Goal: Task Accomplishment & Management: Manage account settings

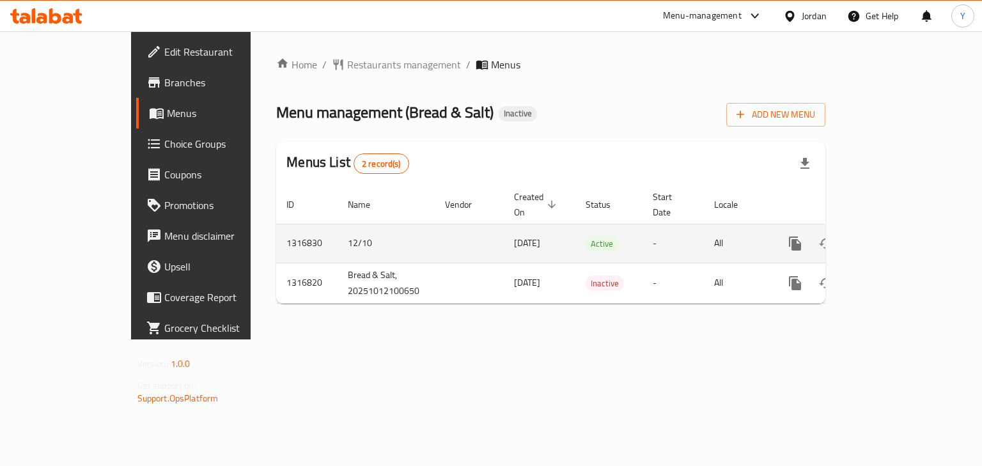
click at [895, 236] on icon "enhanced table" at bounding box center [887, 243] width 15 height 15
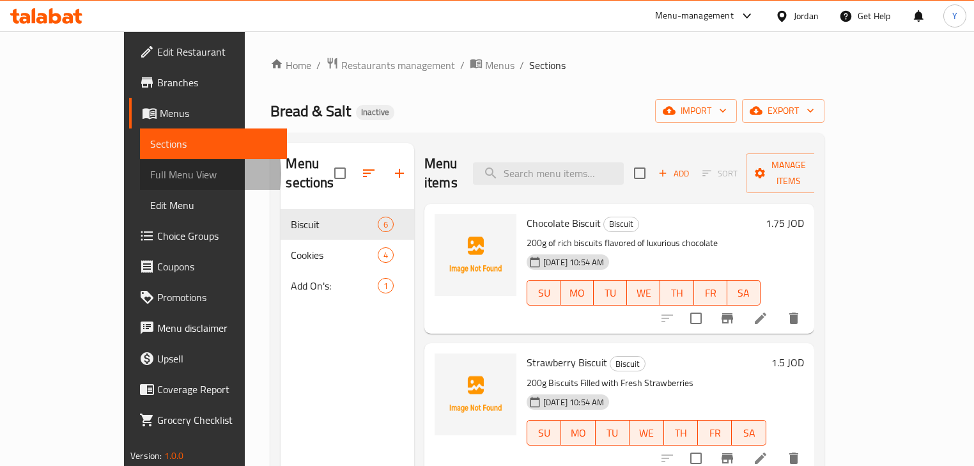
drag, startPoint x: 56, startPoint y: 174, endPoint x: 139, endPoint y: 112, distance: 103.2
click at [150, 174] on span "Full Menu View" at bounding box center [213, 174] width 127 height 15
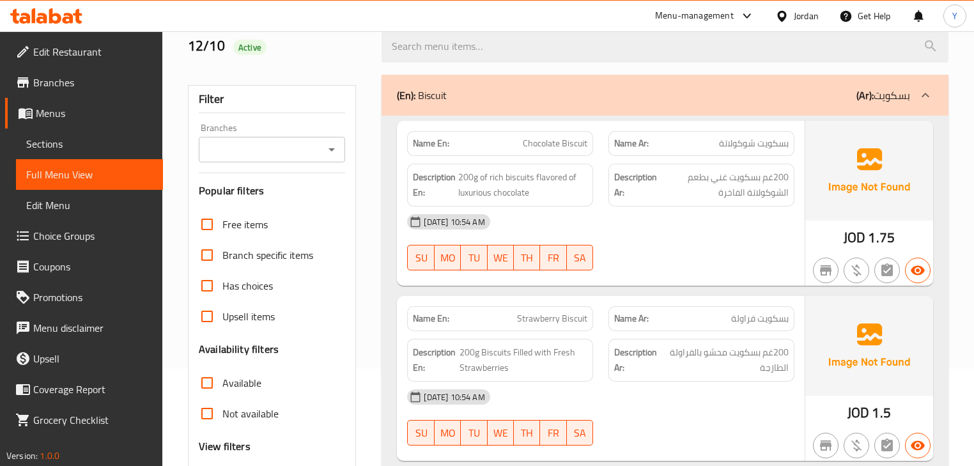
scroll to position [153, 0]
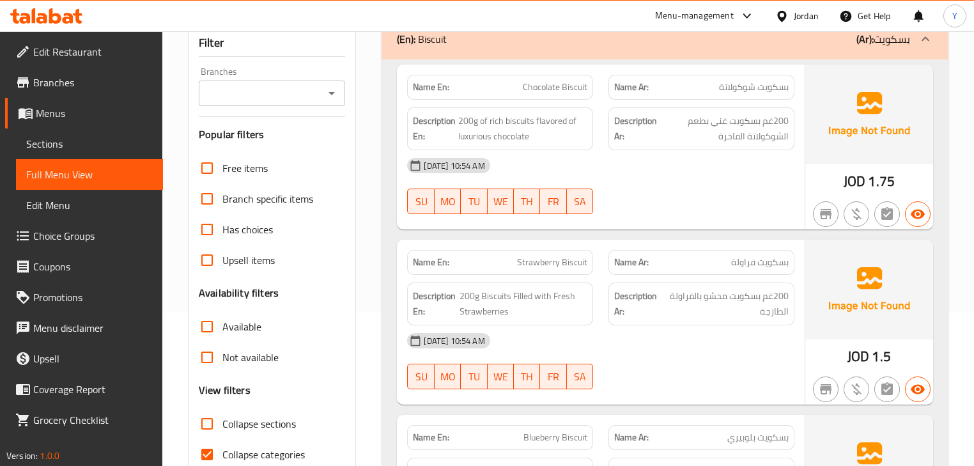
click at [256, 421] on span "Collapse sections" at bounding box center [259, 423] width 74 height 15
click at [222, 421] on input "Collapse sections" at bounding box center [207, 424] width 31 height 31
checkbox input "true"
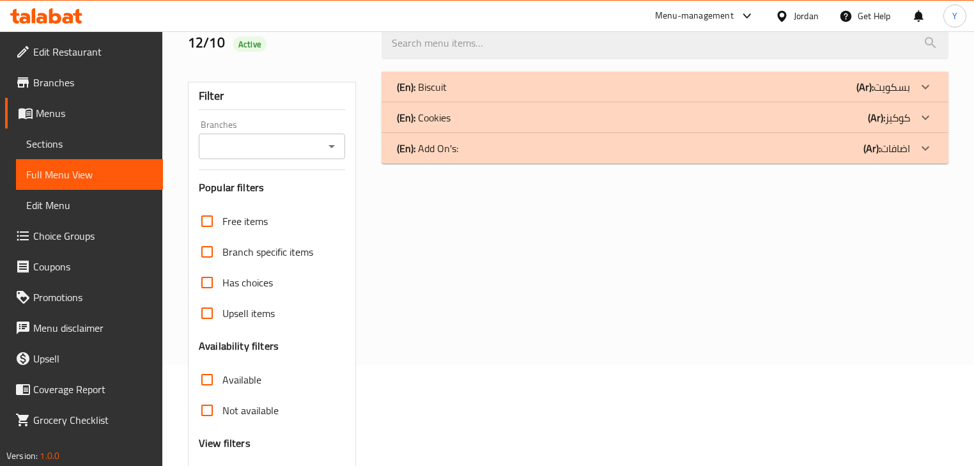
scroll to position [51, 0]
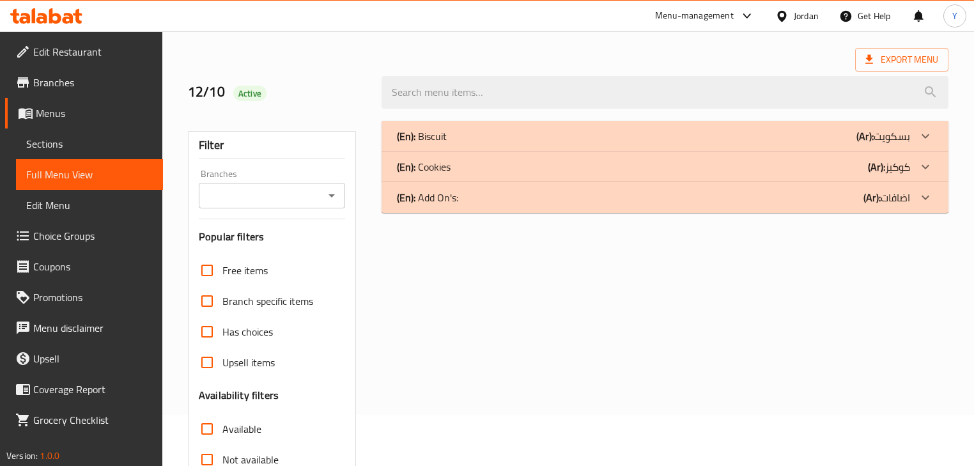
drag, startPoint x: 791, startPoint y: 324, endPoint x: 793, endPoint y: 258, distance: 65.9
click at [792, 323] on div "(En): Biscuit (Ar): بسكويت Name En: Chocolate Biscuit Name Ar: بسكويت شوكولاتة …" at bounding box center [665, 362] width 582 height 498
click at [822, 143] on div "(En): Biscuit (Ar): بسكويت" at bounding box center [653, 136] width 513 height 15
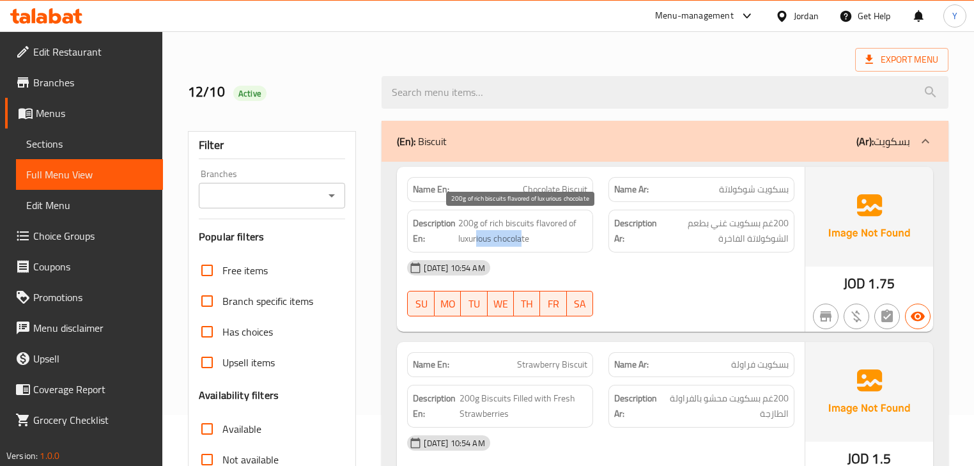
drag, startPoint x: 522, startPoint y: 235, endPoint x: 476, endPoint y: 235, distance: 46.7
click at [476, 235] on span "200g of rich biscuits flavored of luxurious chocolate" at bounding box center [522, 230] width 129 height 31
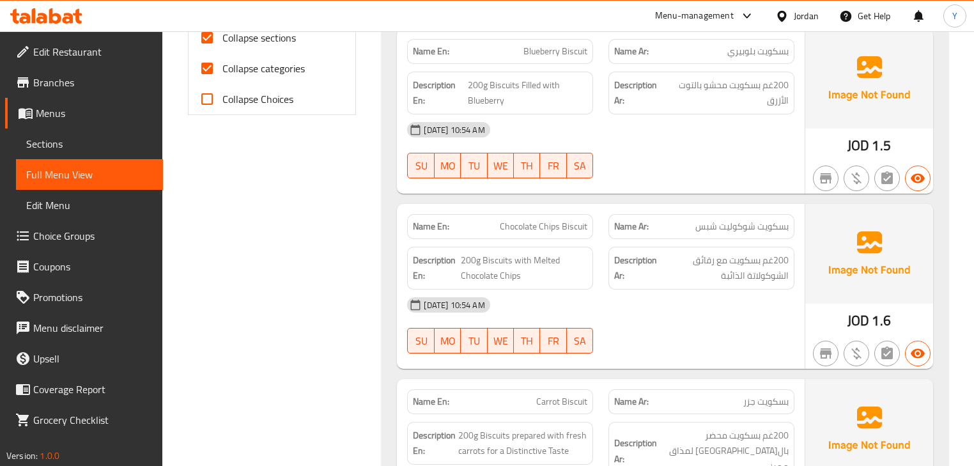
scroll to position [912, 0]
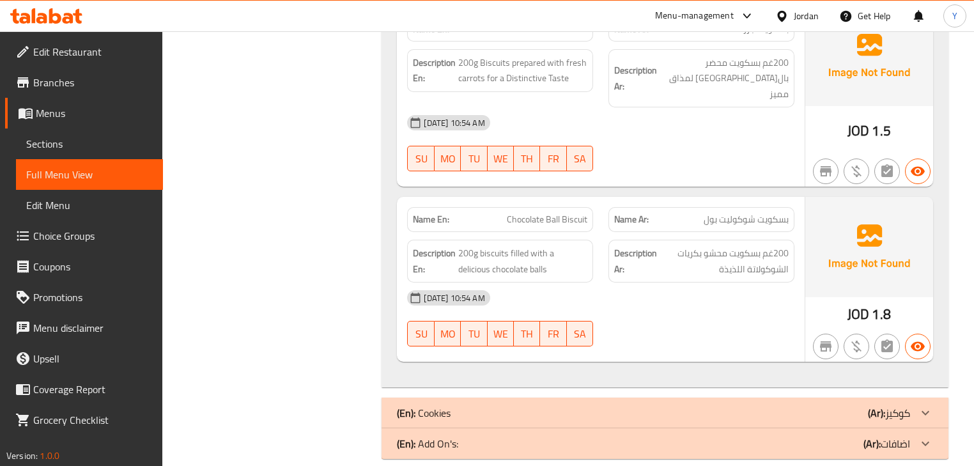
click at [687, 245] on span "200غم بسكويت محشو بكريات الشوكولاتة اللذيذة" at bounding box center [724, 260] width 129 height 31
drag, startPoint x: 700, startPoint y: 233, endPoint x: 678, endPoint y: 235, distance: 21.8
click at [678, 245] on span "200غم بسكويت محشو بكريات الشوكولاتة اللذيذة" at bounding box center [724, 260] width 129 height 31
click at [694, 245] on span "200غم بسكويت محشو بكريات الشوكولاتة اللذيذة" at bounding box center [724, 260] width 129 height 31
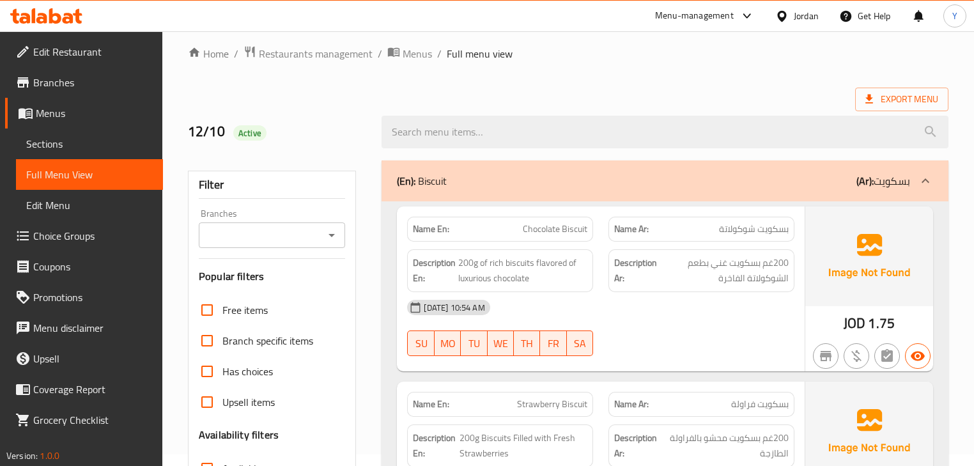
scroll to position [0, 0]
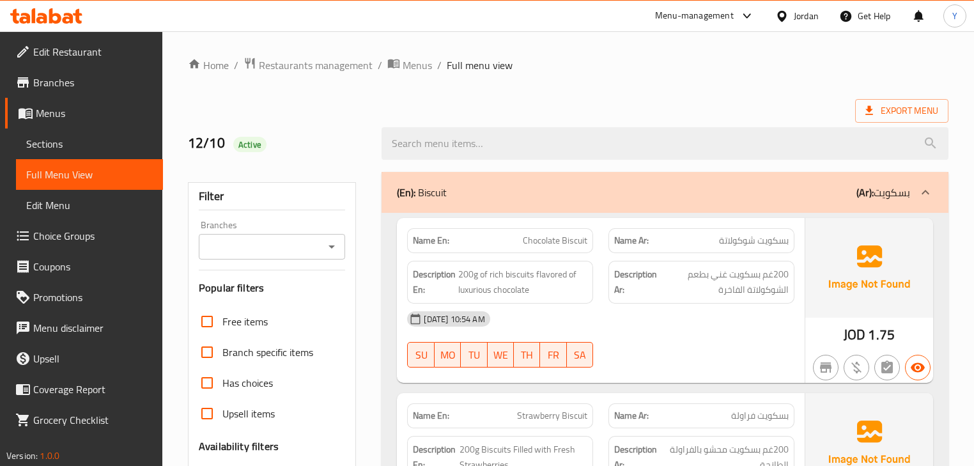
click at [652, 198] on div "(En): Biscuit (Ar): بسكويت" at bounding box center [653, 192] width 513 height 15
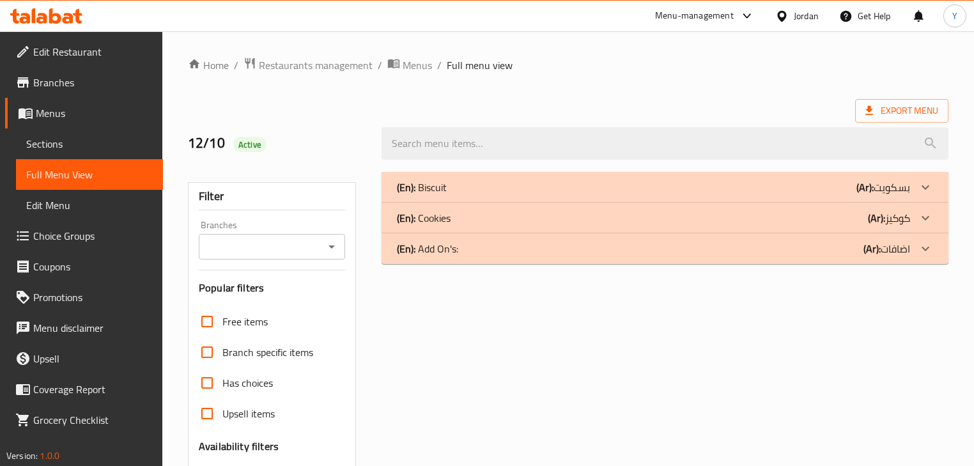
click at [657, 219] on div "(En): Cookies (Ar): كوكيز" at bounding box center [653, 217] width 513 height 15
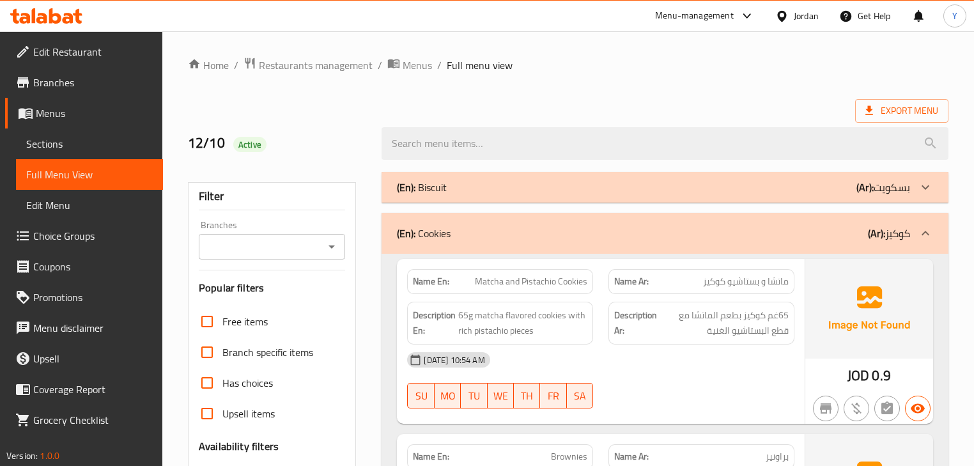
drag, startPoint x: 682, startPoint y: 228, endPoint x: 759, endPoint y: -31, distance: 269.6
click at [700, 224] on div "(En): Cookies (Ar): كوكيز" at bounding box center [665, 233] width 566 height 41
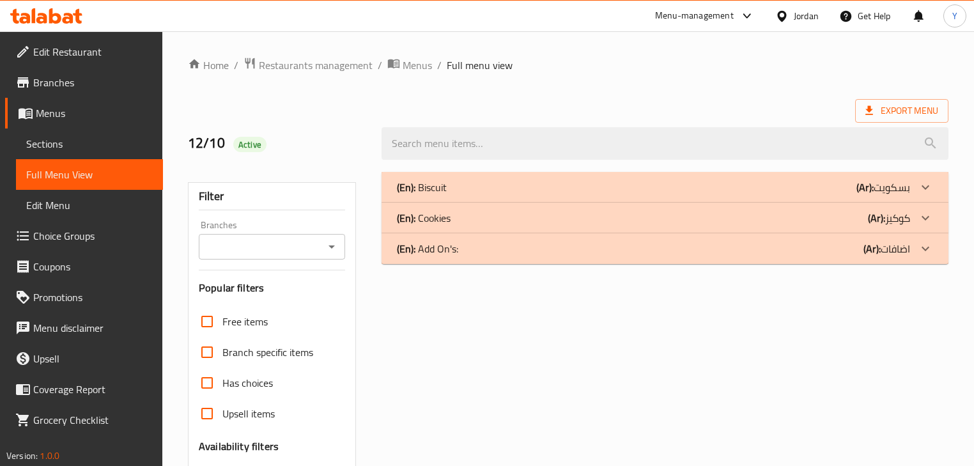
click at [790, 251] on div "(En): Add On's: (Ar): اضافات" at bounding box center [653, 248] width 513 height 15
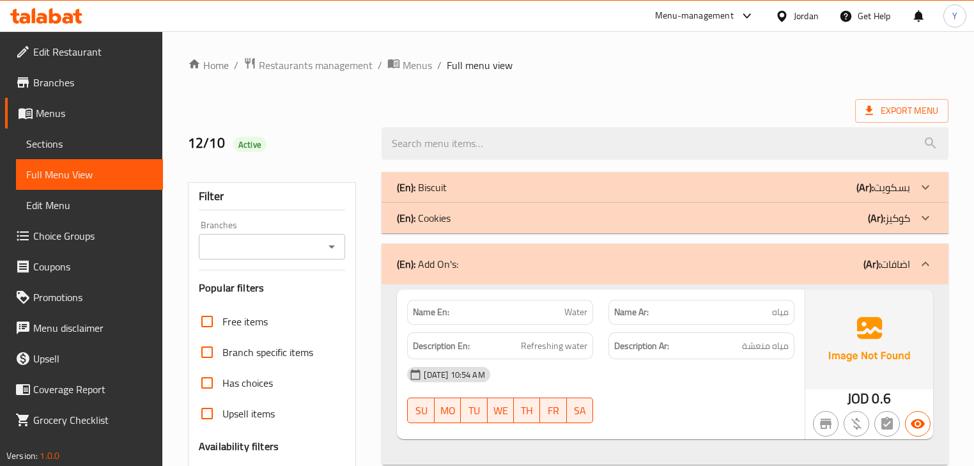
drag, startPoint x: 803, startPoint y: 373, endPoint x: 794, endPoint y: 386, distance: 15.6
click at [794, 386] on div "Name En: Water Name Ar: مياه Description En: Refreshing water Description Ar: م…" at bounding box center [600, 365] width 407 height 150
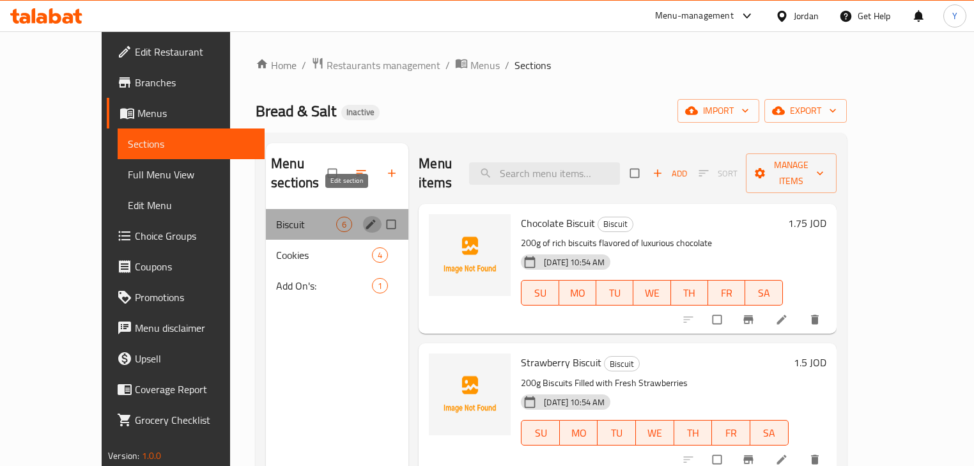
click at [364, 218] on icon "edit" at bounding box center [370, 224] width 13 height 13
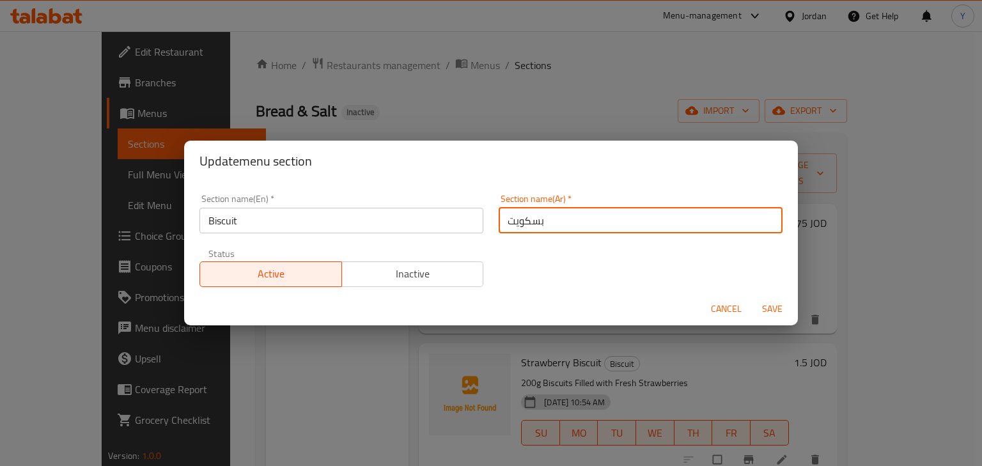
click at [585, 226] on input "بسكويت" at bounding box center [641, 221] width 284 height 26
type input "البسكويت"
click at [752, 297] on button "Save" at bounding box center [772, 309] width 41 height 24
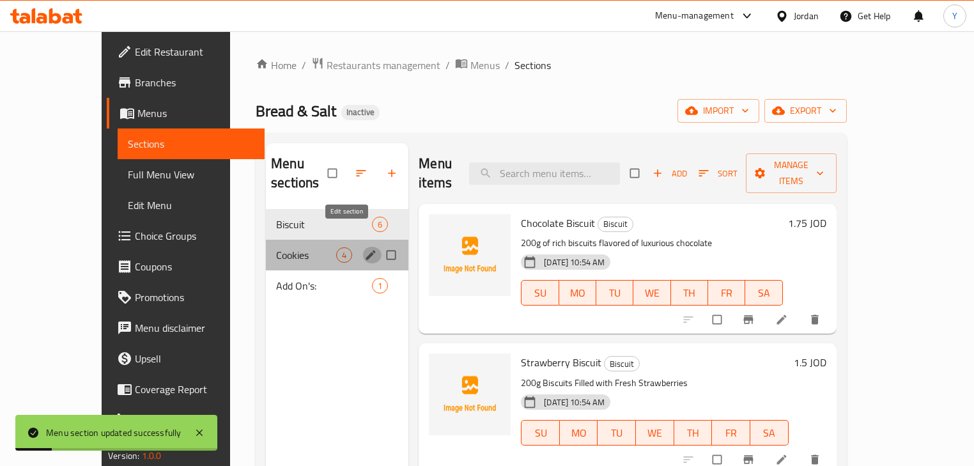
click at [362, 247] on button "edit" at bounding box center [371, 255] width 19 height 17
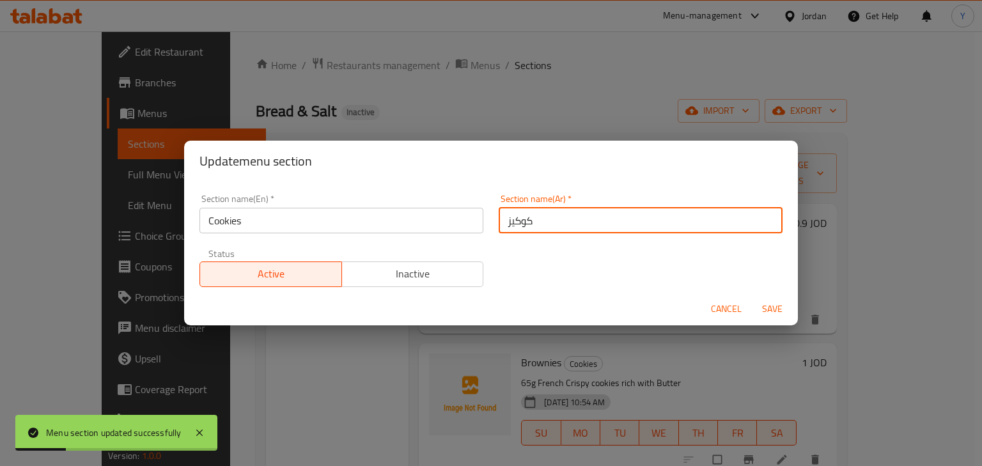
click at [526, 226] on input "كوكيز" at bounding box center [641, 221] width 284 height 26
type input "الكوكيز"
click at [752, 297] on button "Save" at bounding box center [772, 309] width 41 height 24
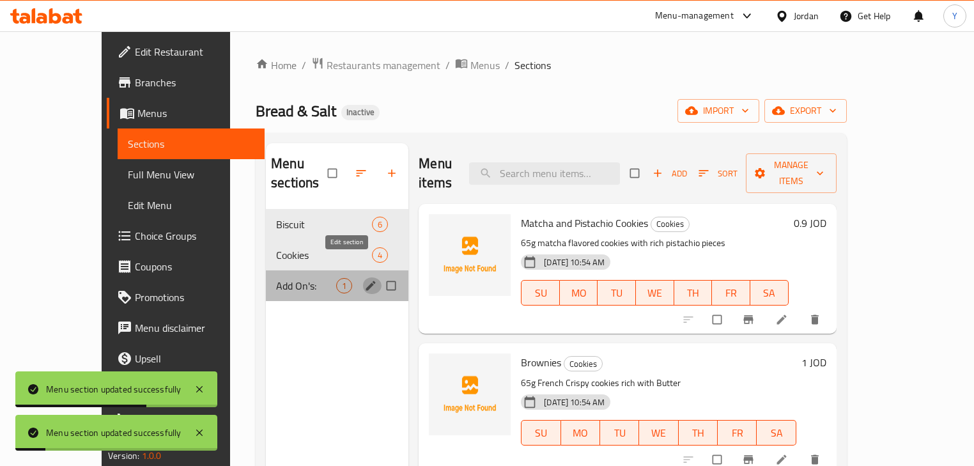
click at [362, 277] on button "edit" at bounding box center [371, 285] width 19 height 17
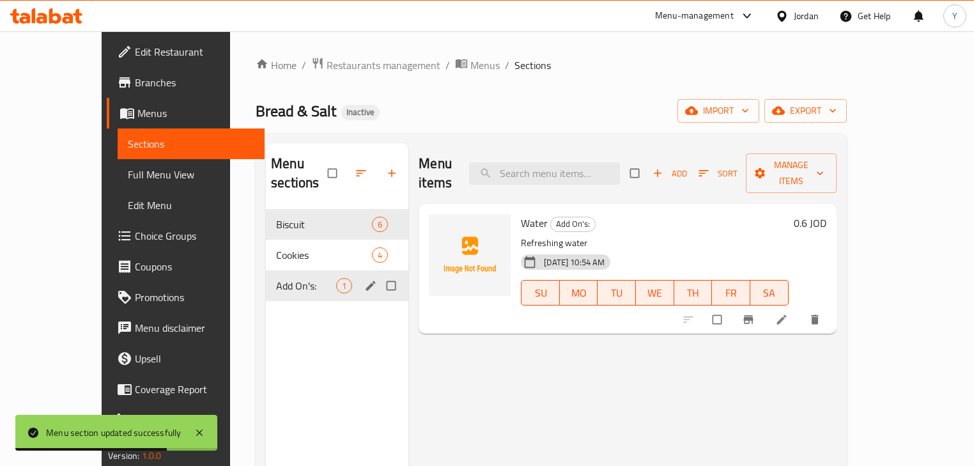
click at [364, 279] on icon "edit" at bounding box center [370, 285] width 13 height 13
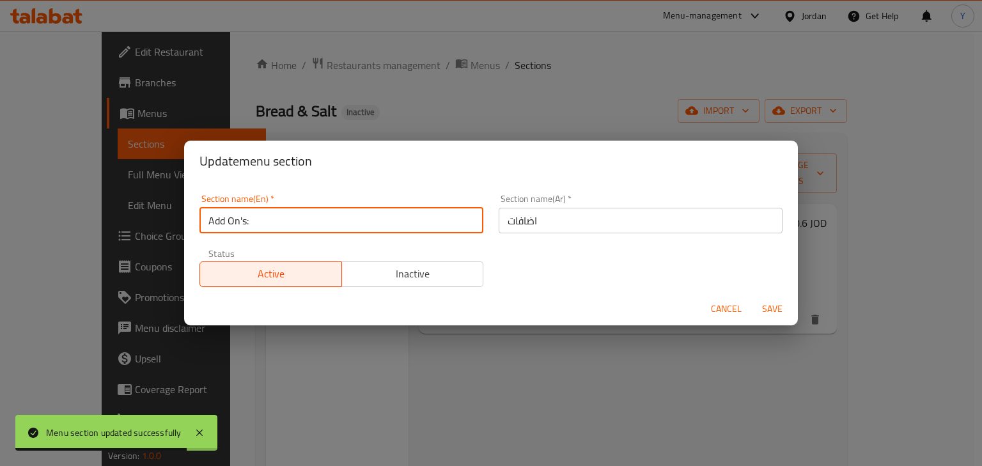
drag, startPoint x: 84, startPoint y: 223, endPoint x: 0, endPoint y: 230, distance: 84.7
click at [23, 230] on div "Update menu section Section name(En)   * Add On's: Section name(En) * Section n…" at bounding box center [491, 233] width 982 height 466
type input "ش"
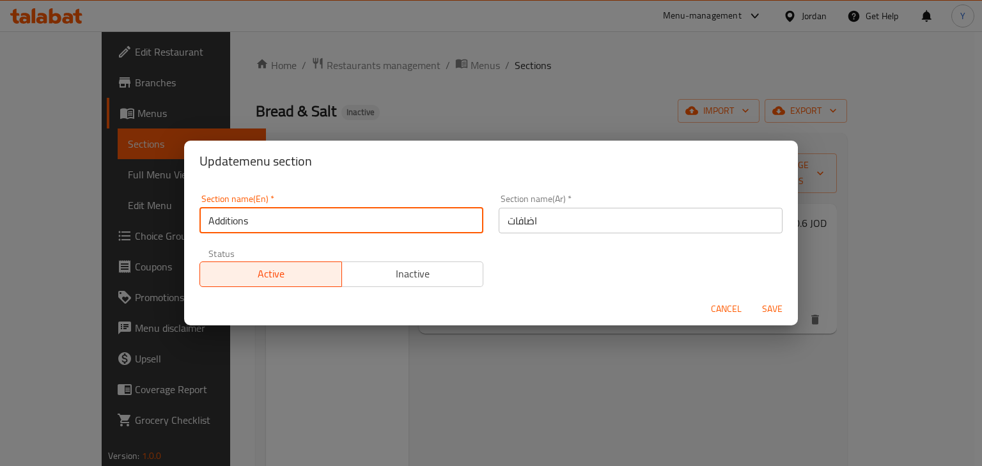
type input "Additions"
click at [752, 297] on button "Save" at bounding box center [772, 309] width 41 height 24
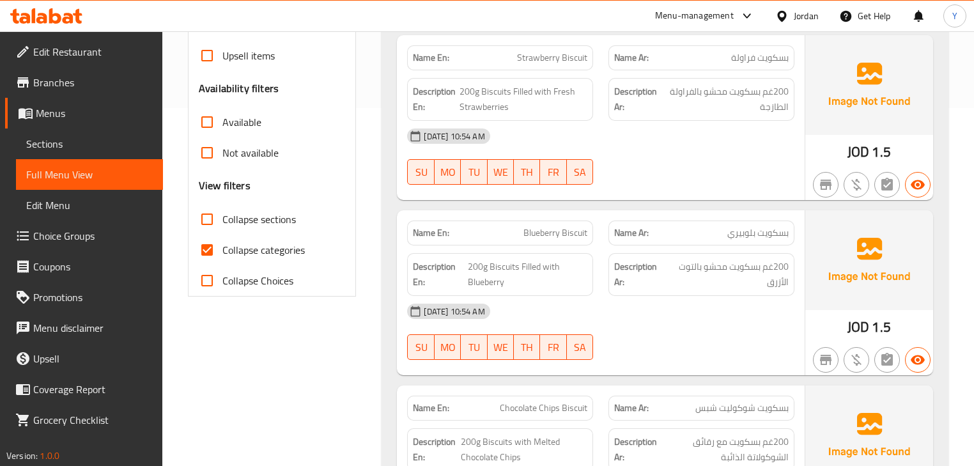
click at [253, 249] on span "Collapse categories" at bounding box center [263, 249] width 82 height 15
click at [222, 249] on input "Collapse categories" at bounding box center [207, 250] width 31 height 31
checkbox input "false"
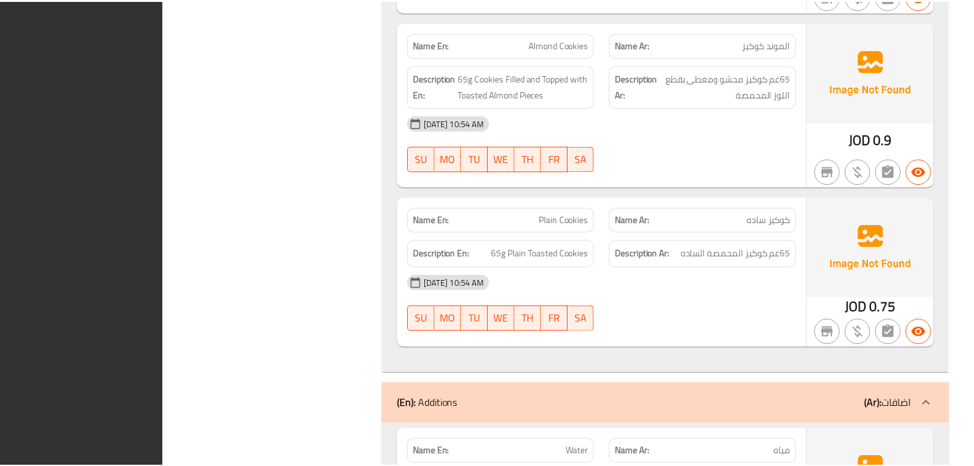
scroll to position [1828, 0]
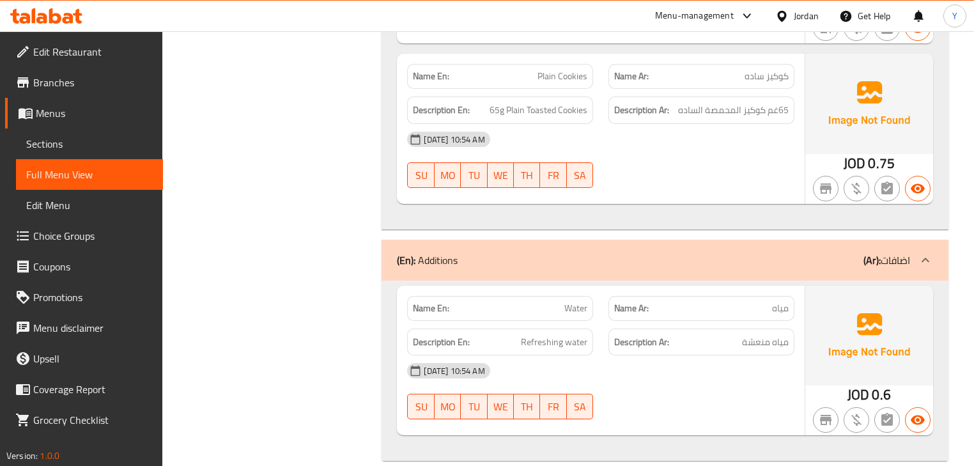
click at [446, 302] on strong "Name En:" at bounding box center [431, 308] width 36 height 13
copy strong "Name En:"
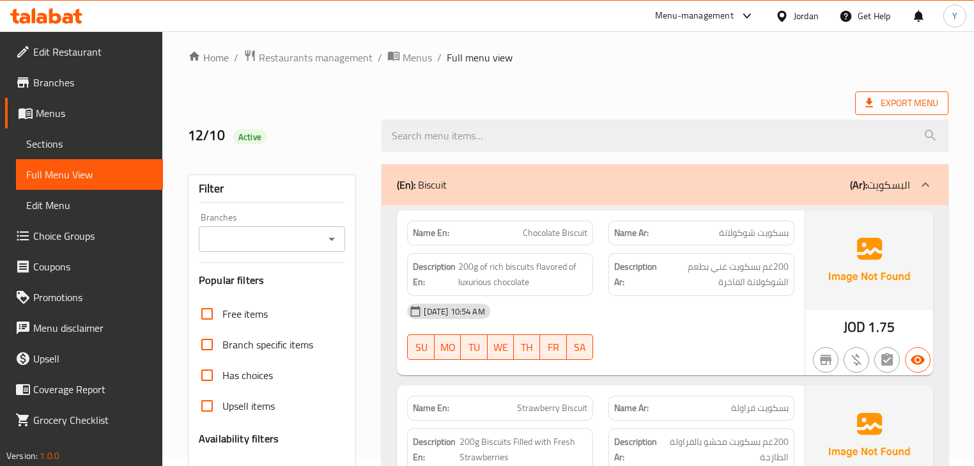
click at [894, 99] on span "Export Menu" at bounding box center [902, 103] width 73 height 16
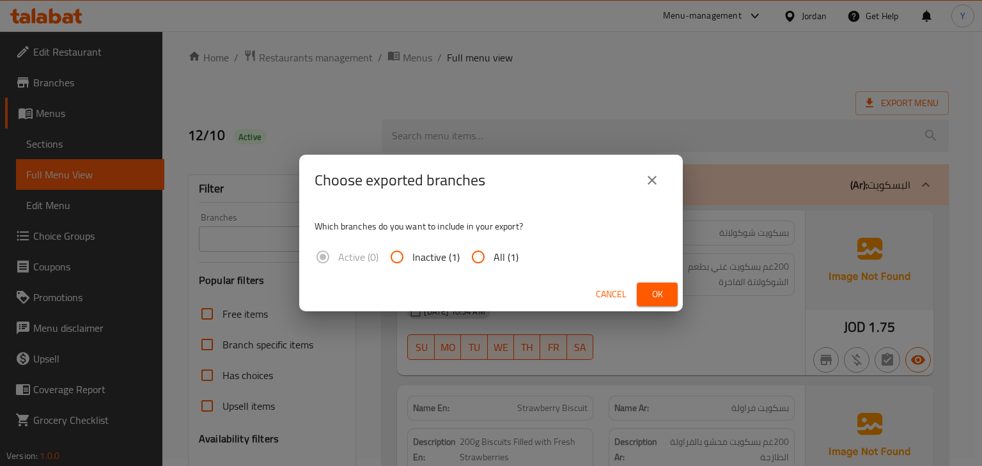
click at [665, 300] on span "Ok" at bounding box center [657, 294] width 20 height 16
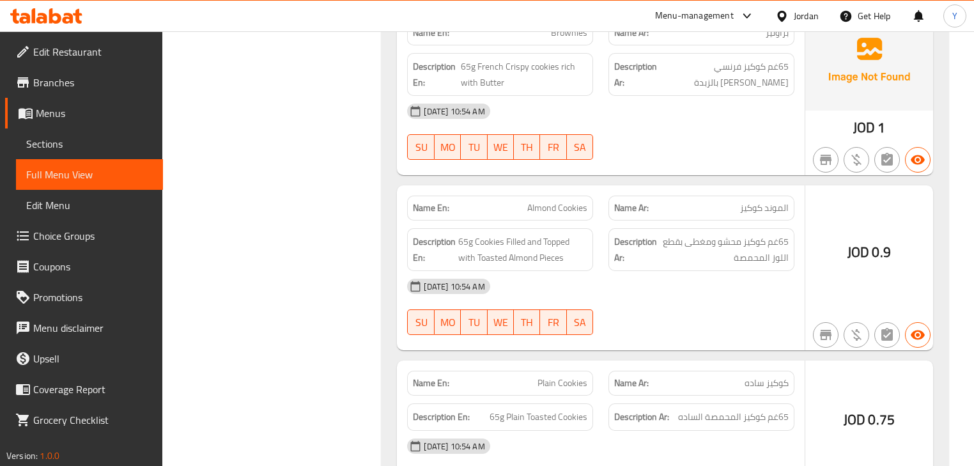
scroll to position [1828, 0]
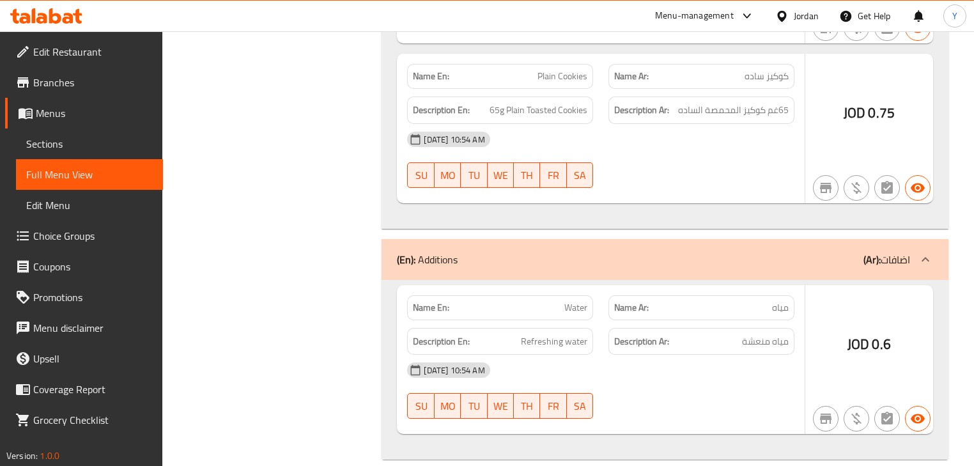
drag, startPoint x: 695, startPoint y: 176, endPoint x: 729, endPoint y: 486, distance: 311.3
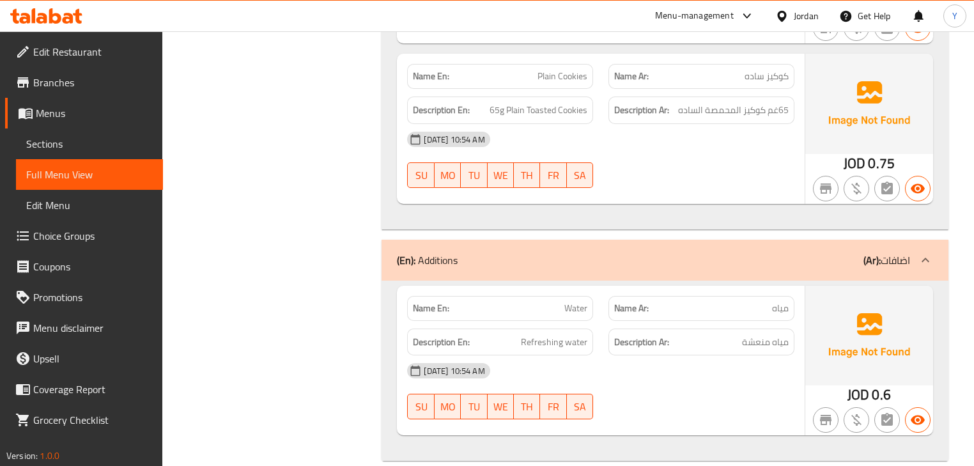
click at [439, 298] on div "Name En: Water" at bounding box center [500, 308] width 186 height 25
copy strong "Name En:"
click at [439, 298] on div "Name En: Water" at bounding box center [500, 308] width 186 height 25
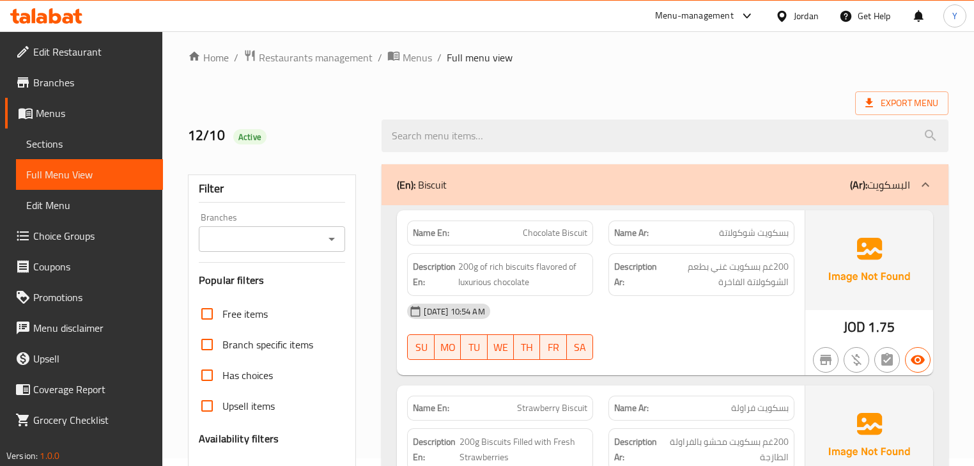
click at [430, 231] on strong "Name En:" at bounding box center [431, 232] width 36 height 13
copy strong "Name En:"
